Goal: Task Accomplishment & Management: Complete application form

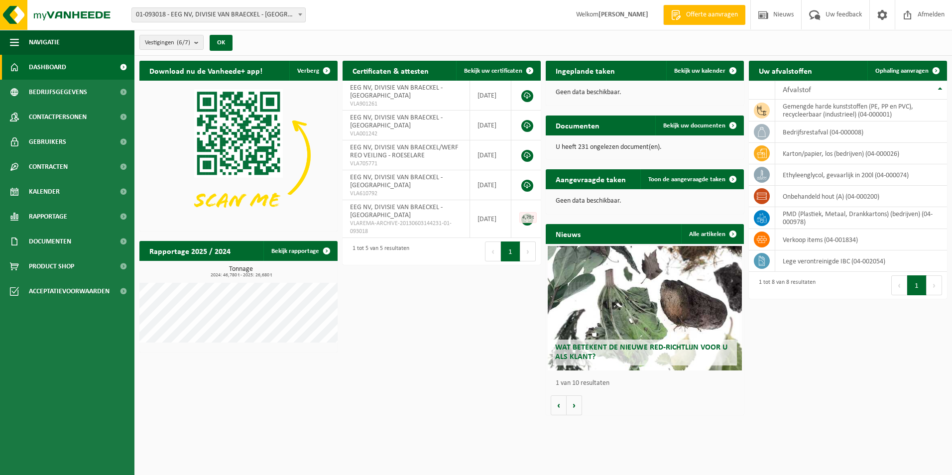
click at [687, 19] on span "Offerte aanvragen" at bounding box center [712, 15] width 57 height 10
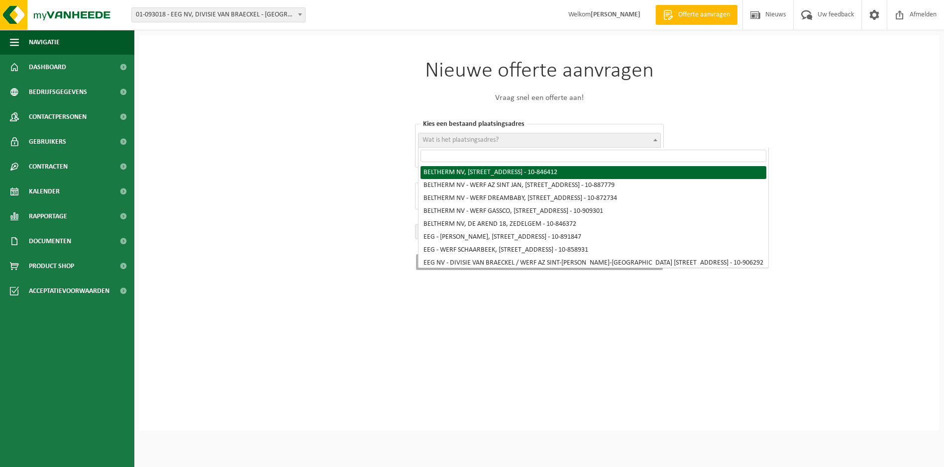
click at [527, 135] on span "Wat is het plaatsingsadres?" at bounding box center [540, 140] width 242 height 14
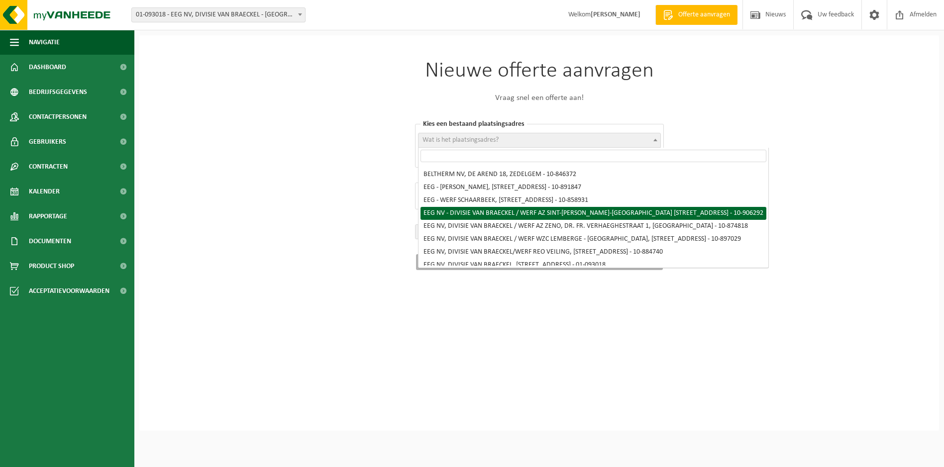
scroll to position [56, 0]
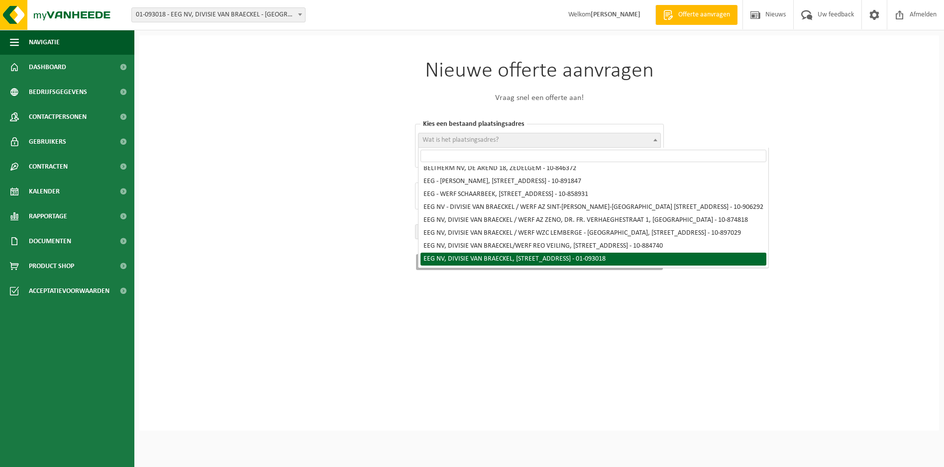
select select "768"
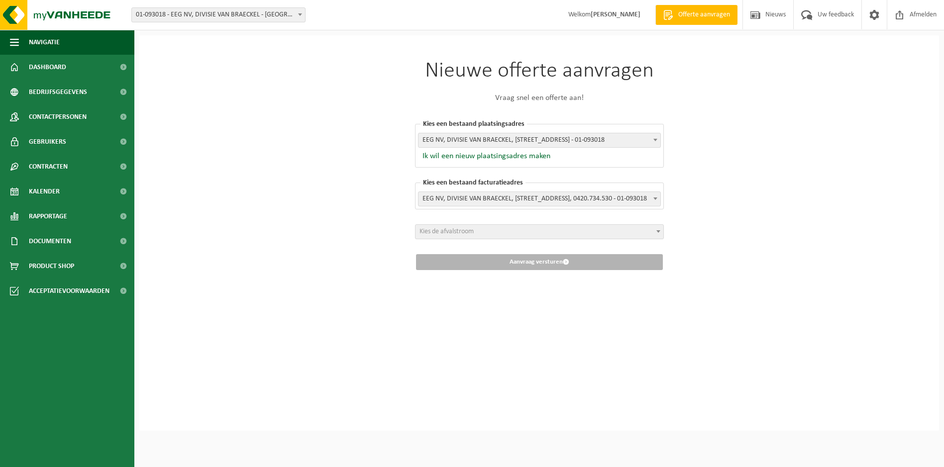
click at [519, 231] on span "Kies de afvalstroom" at bounding box center [540, 232] width 248 height 14
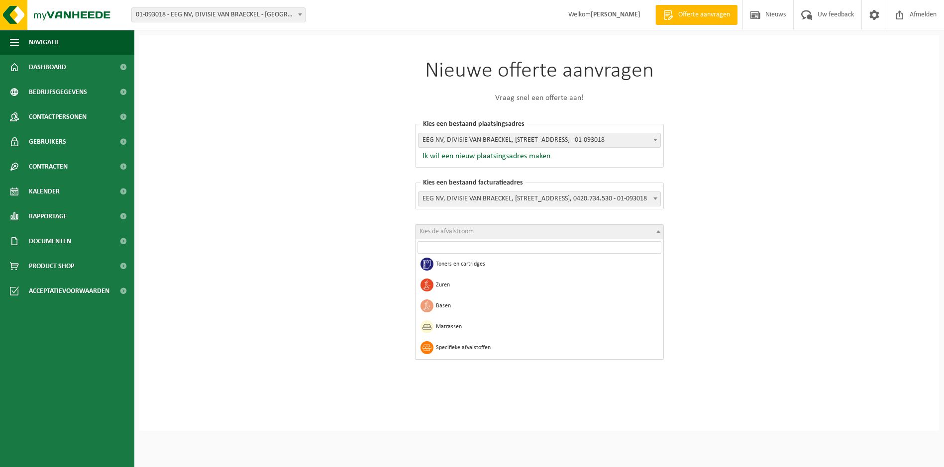
scroll to position [820, 0]
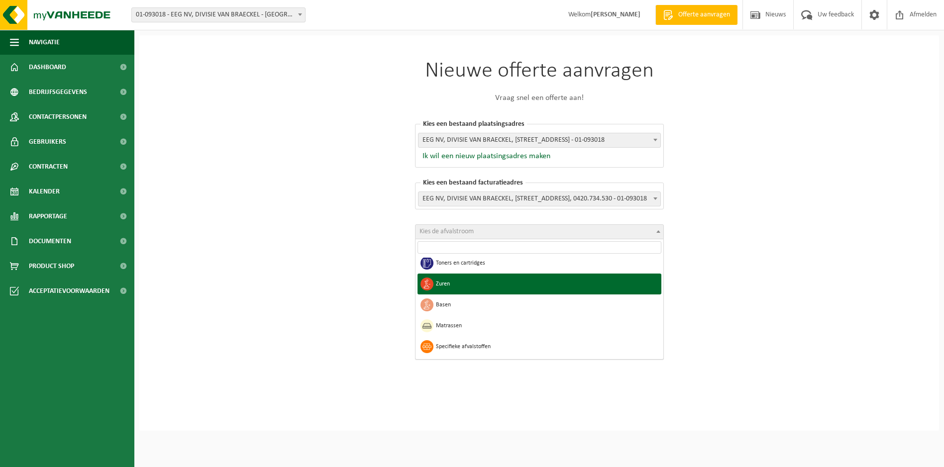
select select "46"
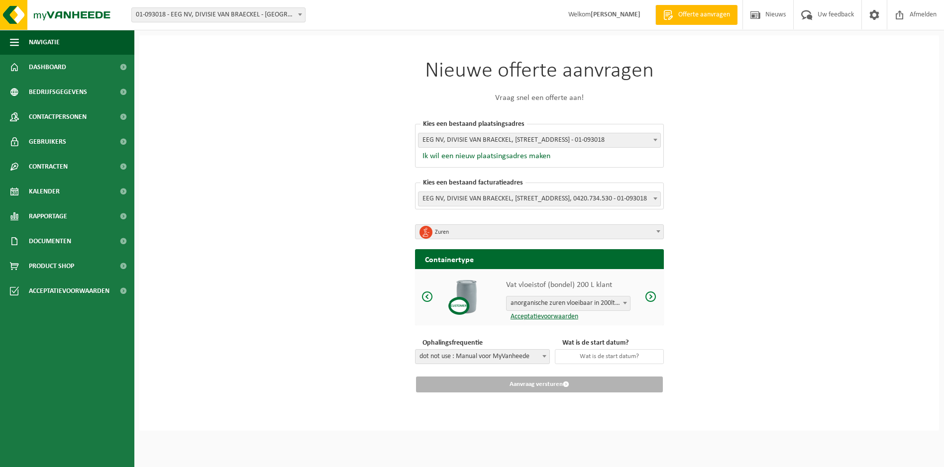
click at [581, 307] on span "anorganische zuren vloeibaar in 200lt-vat" at bounding box center [568, 304] width 123 height 14
click at [591, 282] on p "Vat vloeistof (bondel) 200 L klant" at bounding box center [568, 285] width 124 height 12
click at [654, 299] on span at bounding box center [651, 297] width 12 height 12
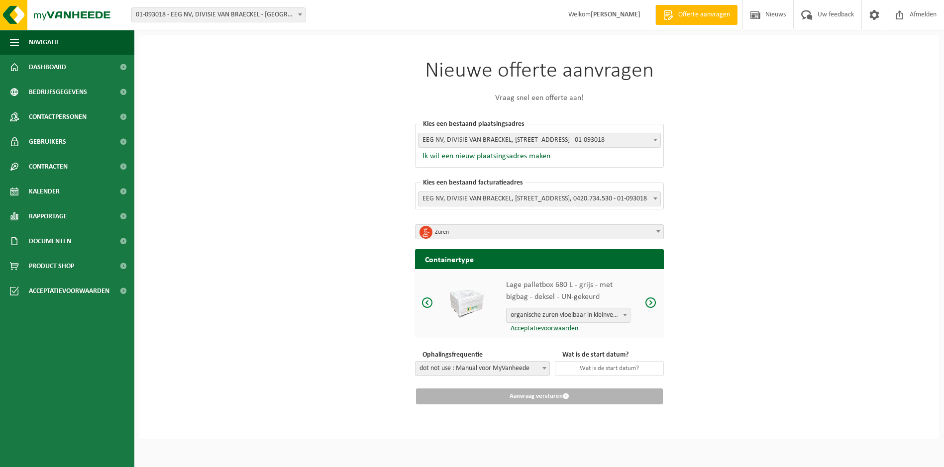
click at [654, 299] on span at bounding box center [651, 303] width 12 height 12
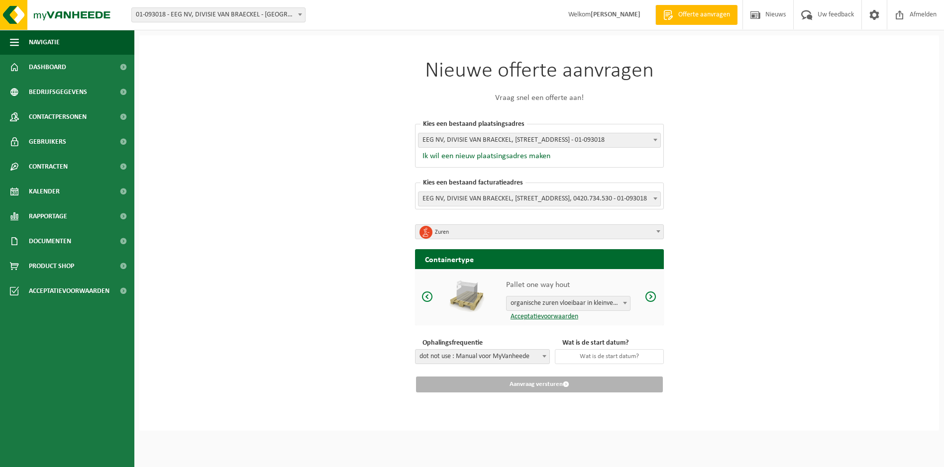
click at [654, 299] on span at bounding box center [651, 297] width 12 height 12
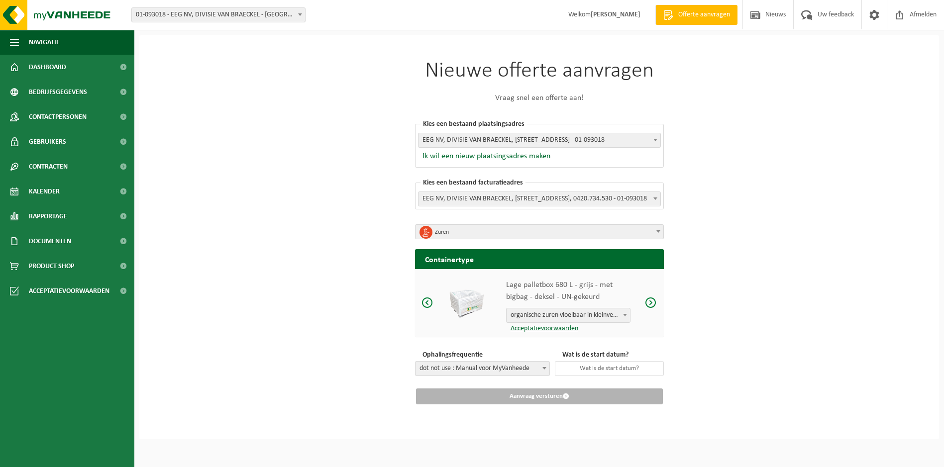
scroll to position [0, 0]
click at [505, 231] on span "Zuren" at bounding box center [543, 233] width 216 height 14
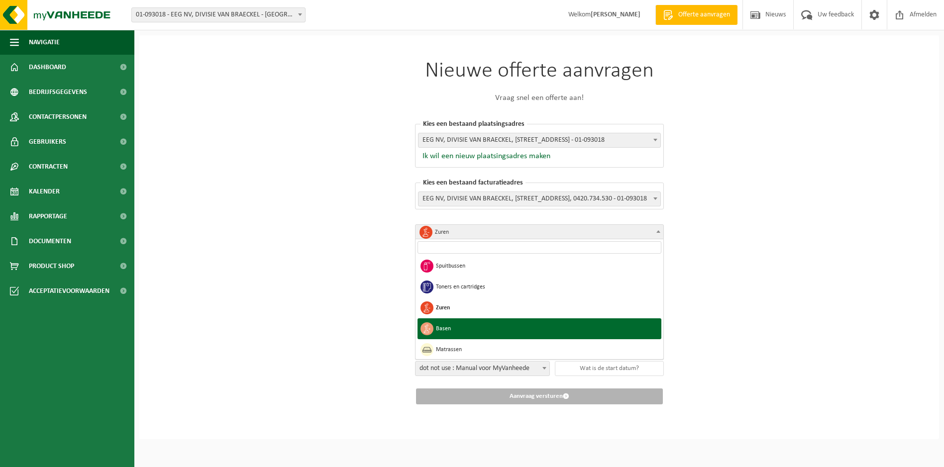
scroll to position [820, 0]
